Goal: Communication & Community: Answer question/provide support

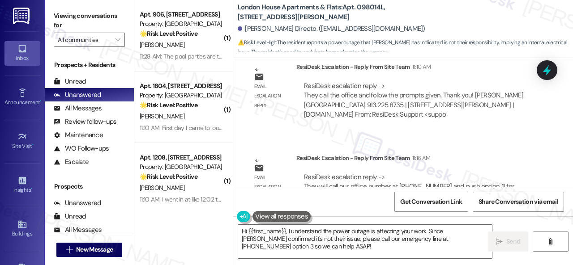
scroll to position [4401, 0]
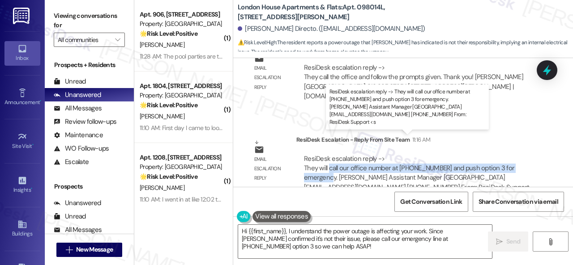
drag, startPoint x: 329, startPoint y: 149, endPoint x: 337, endPoint y: 159, distance: 12.5
click at [337, 159] on div "ResiDesk escalation reply -> They will call our office number at [PHONE_NUMBER]…" at bounding box center [417, 177] width 226 height 47
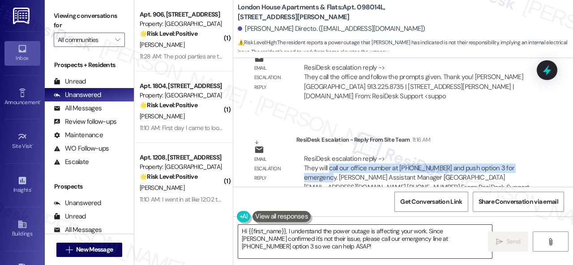
copy div "call our office number at [PHONE_NUMBER] and push option 3 for emergency."
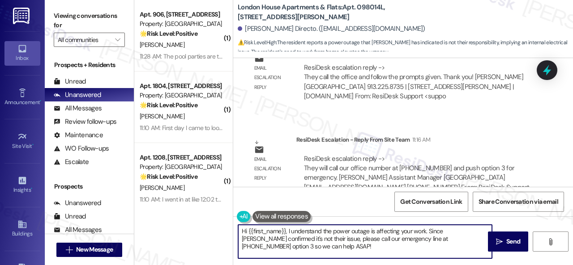
drag, startPoint x: 255, startPoint y: 236, endPoint x: 189, endPoint y: 216, distance: 68.9
click at [189, 216] on div "( 1 ) Apt. 906, [STREET_ADDRESS] Property: Springhill 🌟 Risk Level: Positive Th…" at bounding box center [353, 132] width 439 height 265
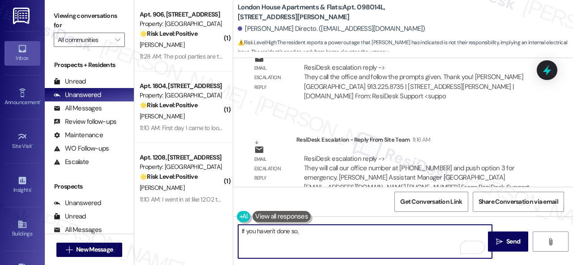
paste textarea "call our office number at [PHONE_NUMBER] and push option 3 for emergency."
click at [300, 230] on textarea "If you haven't done so, call our office number at [PHONE_NUMBER] and push optio…" at bounding box center [365, 242] width 254 height 34
click at [331, 231] on textarea "If you haven't done so, please call our office number at [PHONE_NUMBER] and pus…" at bounding box center [365, 242] width 254 height 34
click at [311, 235] on textarea "If you haven't done so, please call the office number at [PHONE_NUMBER] and pus…" at bounding box center [365, 242] width 254 height 34
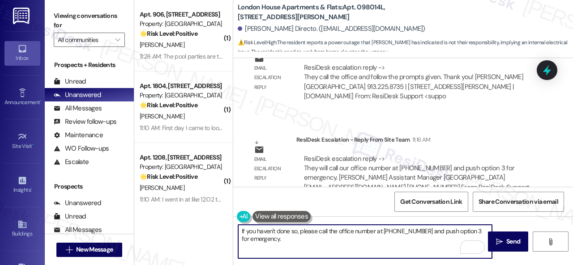
click at [315, 239] on textarea "If you haven't done so, please call the office number at [PHONE_NUMBER] and pus…" at bounding box center [365, 242] width 254 height 34
type textarea "If you haven't done so, please call the office number at [PHONE_NUMBER] and pus…"
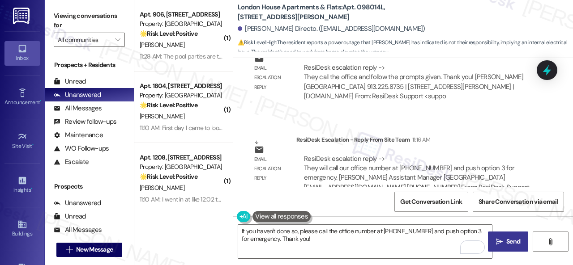
click at [500, 240] on span " Send" at bounding box center [508, 241] width 28 height 9
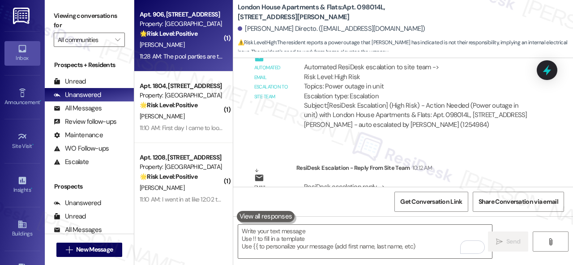
scroll to position [3808, 0]
